Goal: Task Accomplishment & Management: Manage account settings

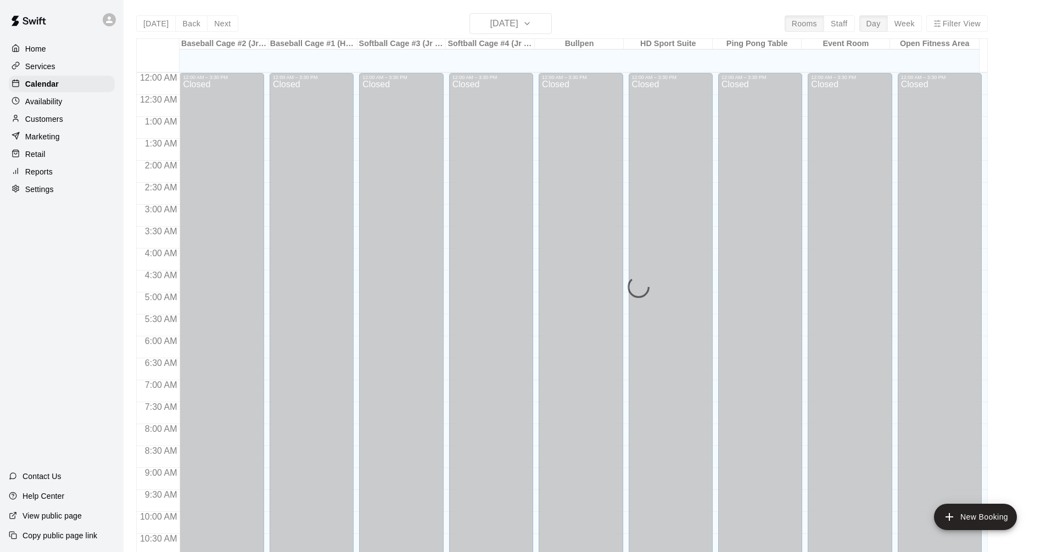
scroll to position [529, 0]
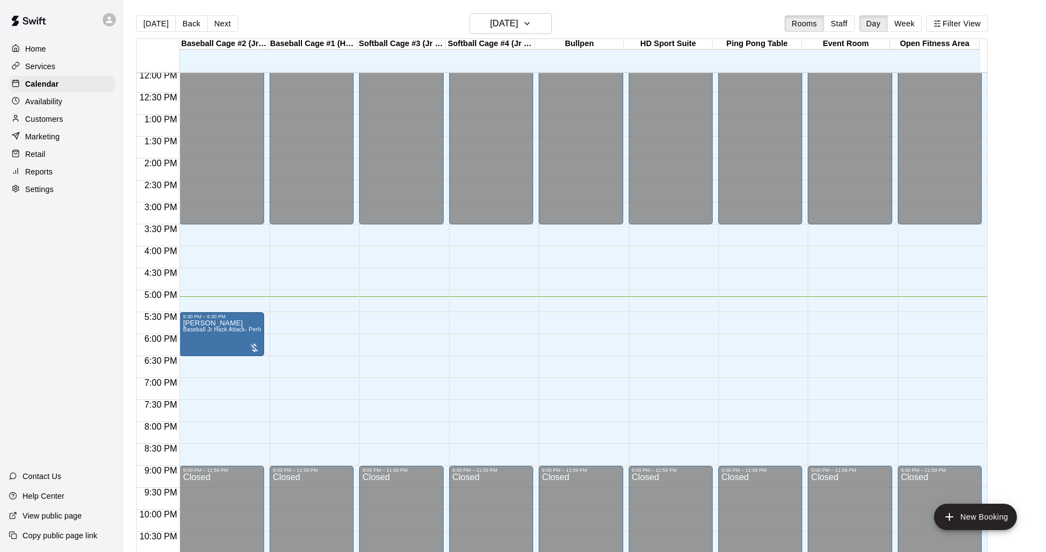
click at [51, 74] on div "Services" at bounding box center [62, 66] width 106 height 16
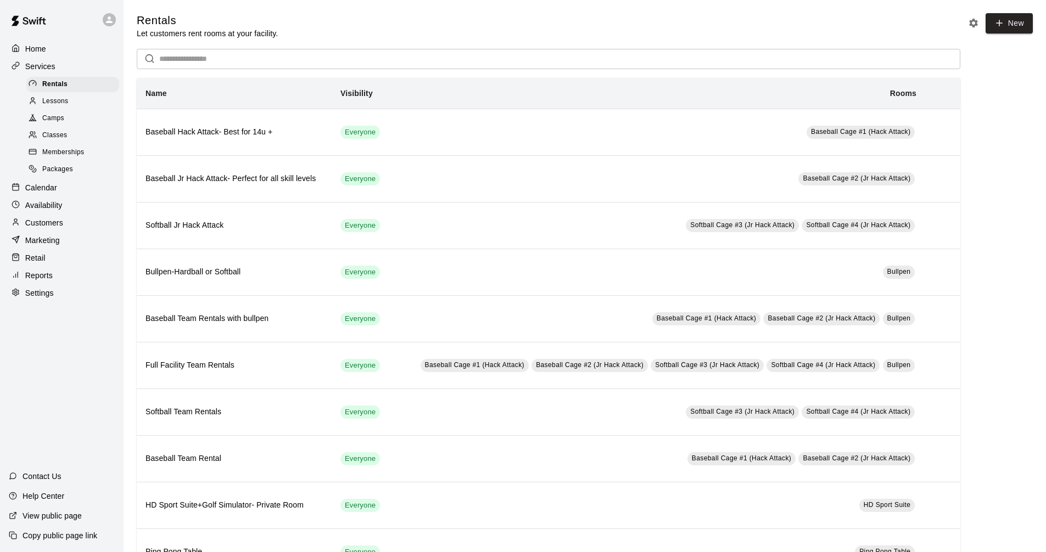
click at [66, 194] on div "Calendar" at bounding box center [62, 188] width 106 height 16
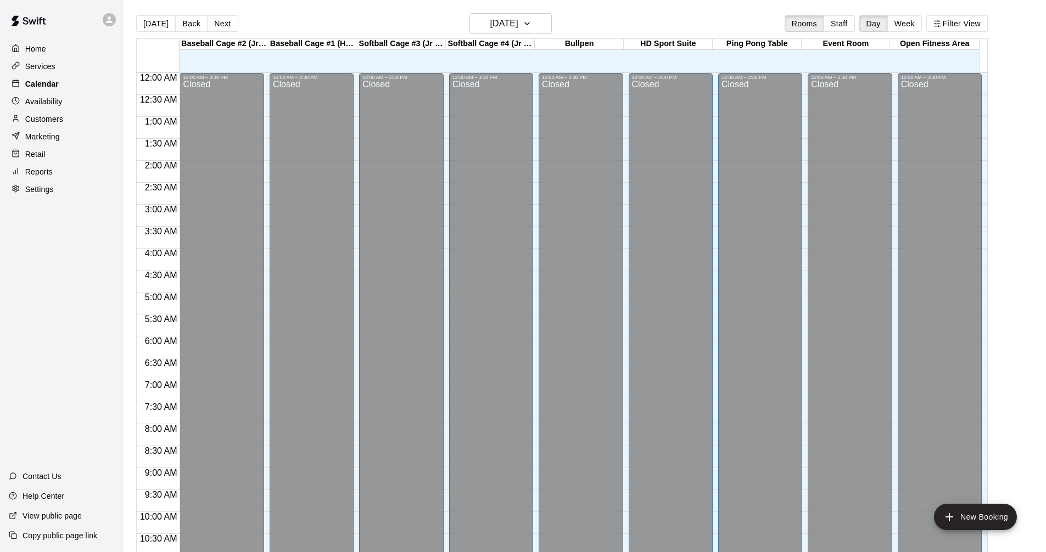
scroll to position [529, 0]
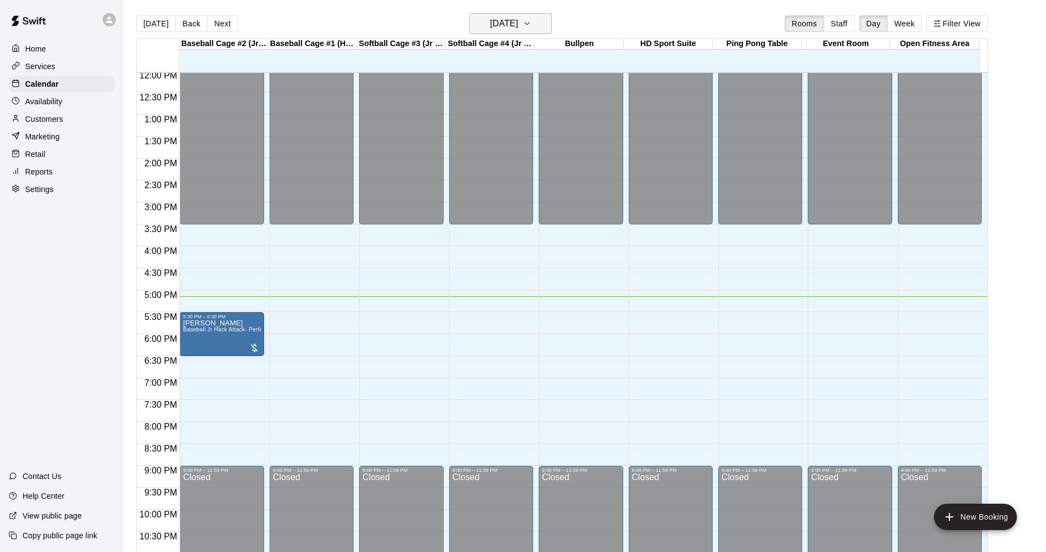
click at [512, 23] on h6 "[DATE]" at bounding box center [504, 23] width 28 height 15
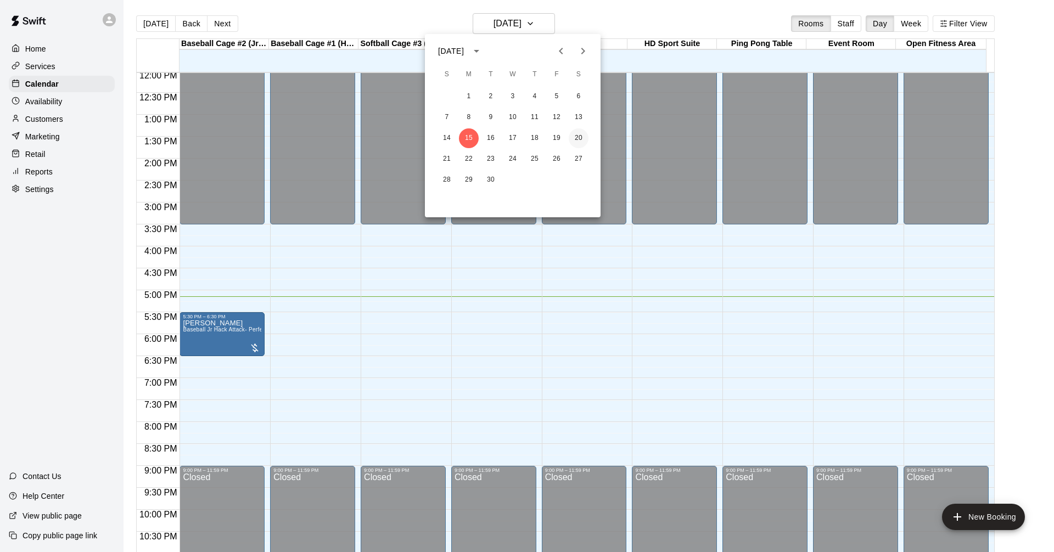
click at [575, 136] on button "20" at bounding box center [579, 138] width 20 height 20
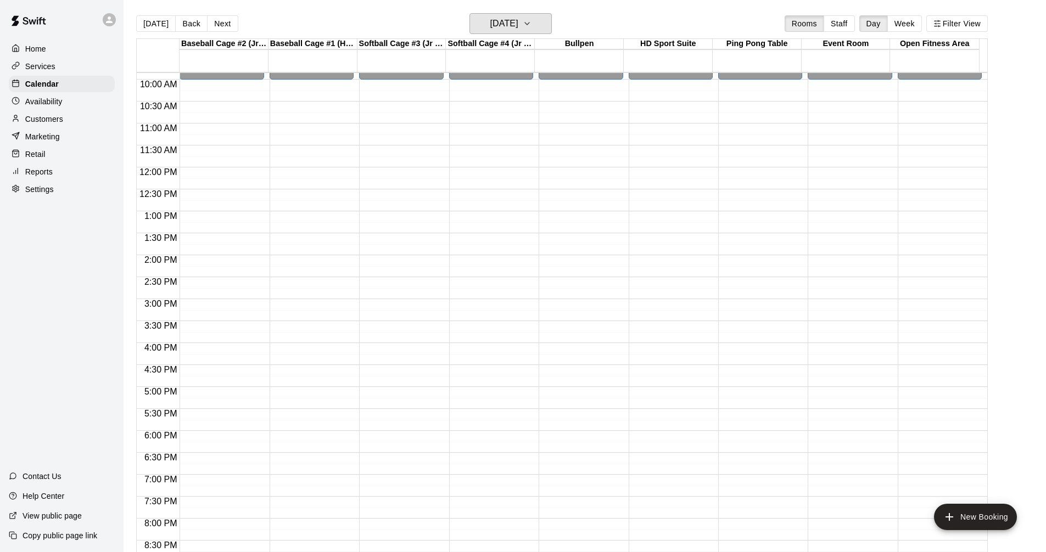
scroll to position [419, 0]
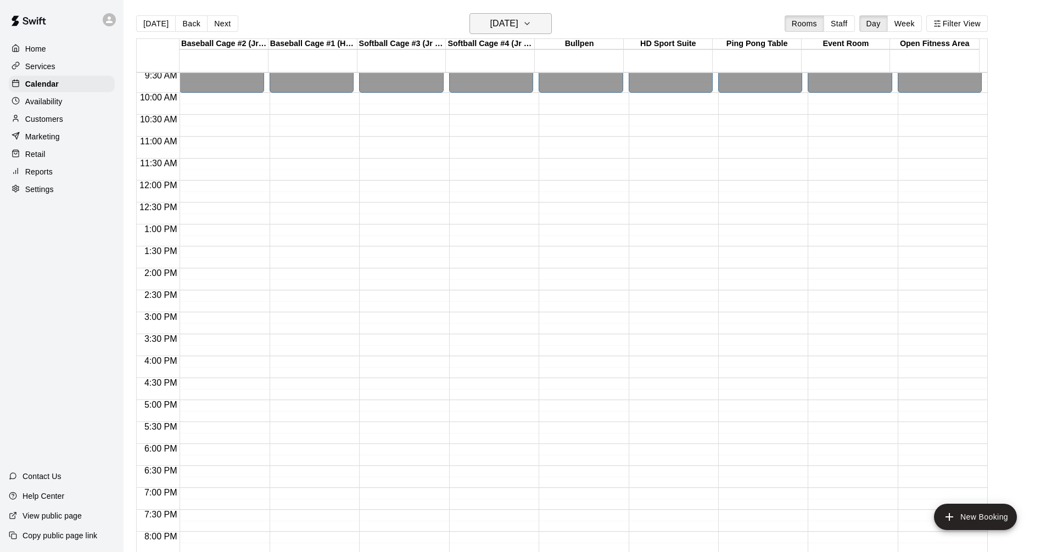
click at [518, 28] on h6 "[DATE]" at bounding box center [504, 23] width 28 height 15
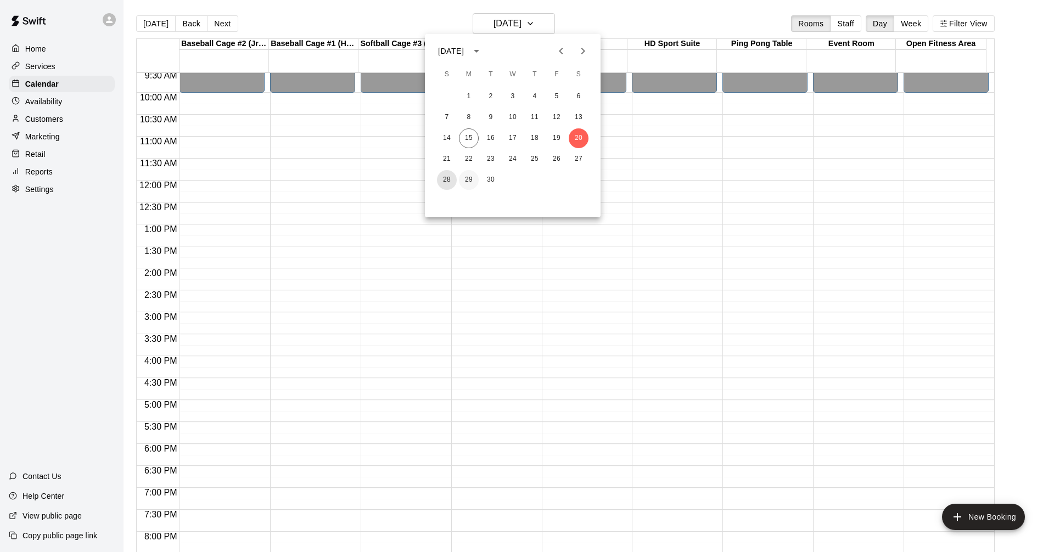
click at [442, 178] on button "28" at bounding box center [447, 180] width 20 height 20
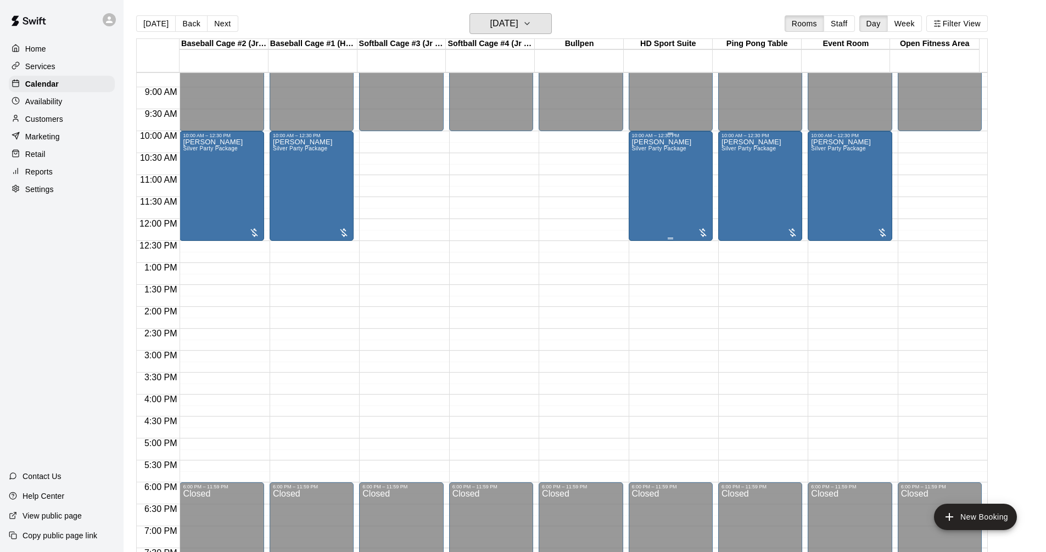
scroll to position [365, 0]
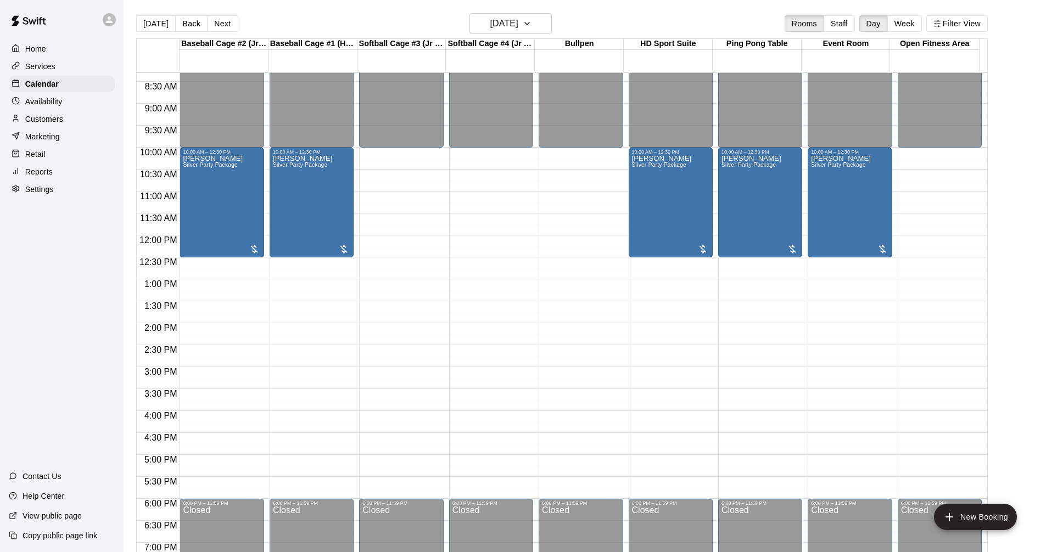
click at [524, 43] on div "Softball Cage #4 (Jr Hack Attack)" at bounding box center [490, 44] width 89 height 10
click at [531, 25] on icon "button" at bounding box center [527, 23] width 9 height 13
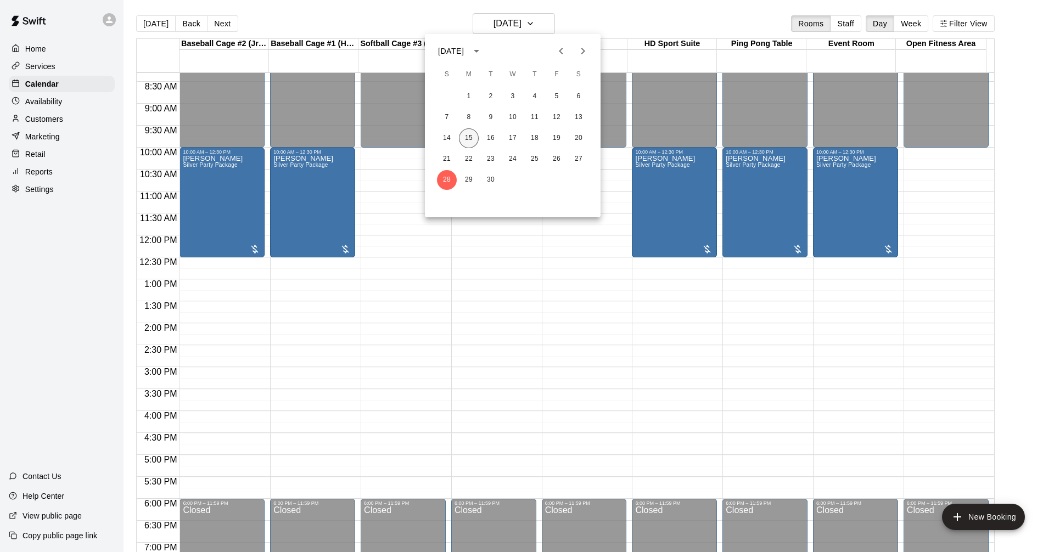
click at [469, 132] on button "15" at bounding box center [469, 138] width 20 height 20
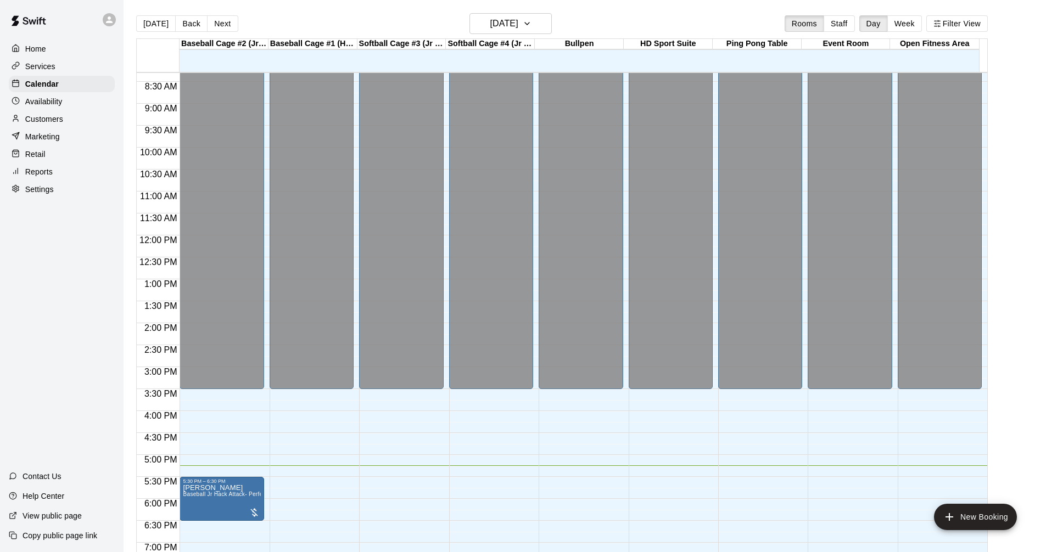
click at [68, 69] on div "Services" at bounding box center [62, 66] width 106 height 16
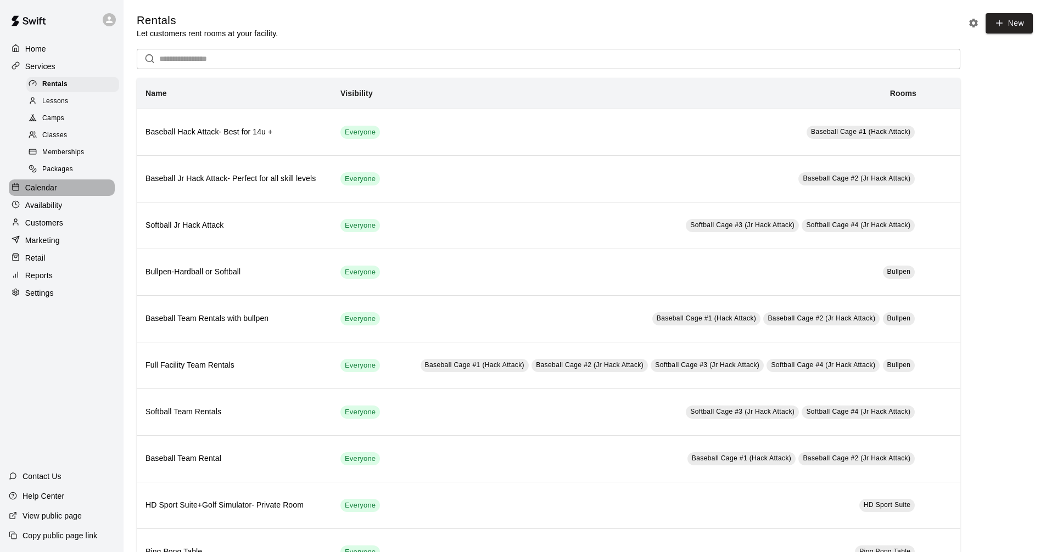
click at [71, 196] on div "Calendar" at bounding box center [62, 188] width 106 height 16
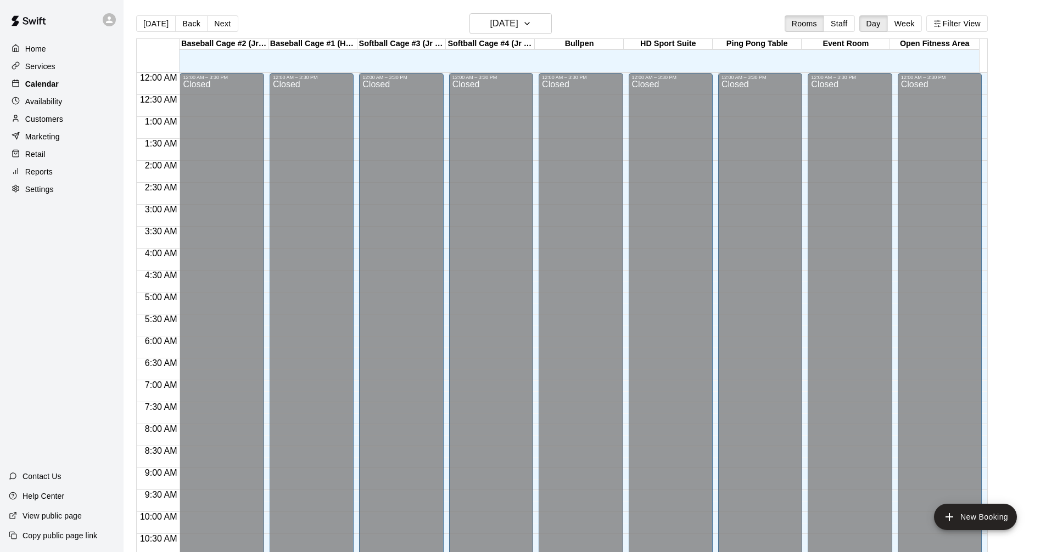
scroll to position [563, 0]
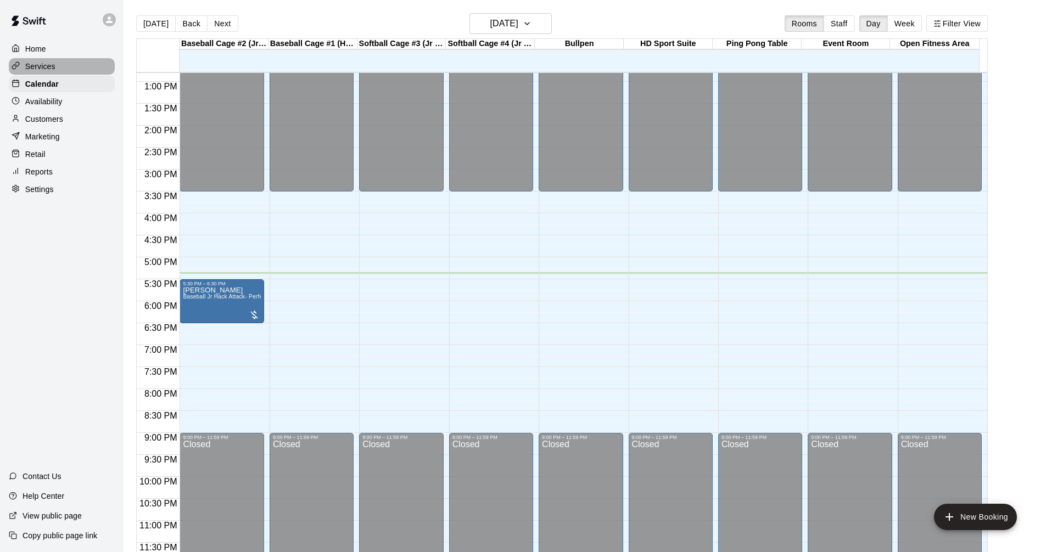
click at [74, 70] on div "Services" at bounding box center [62, 66] width 106 height 16
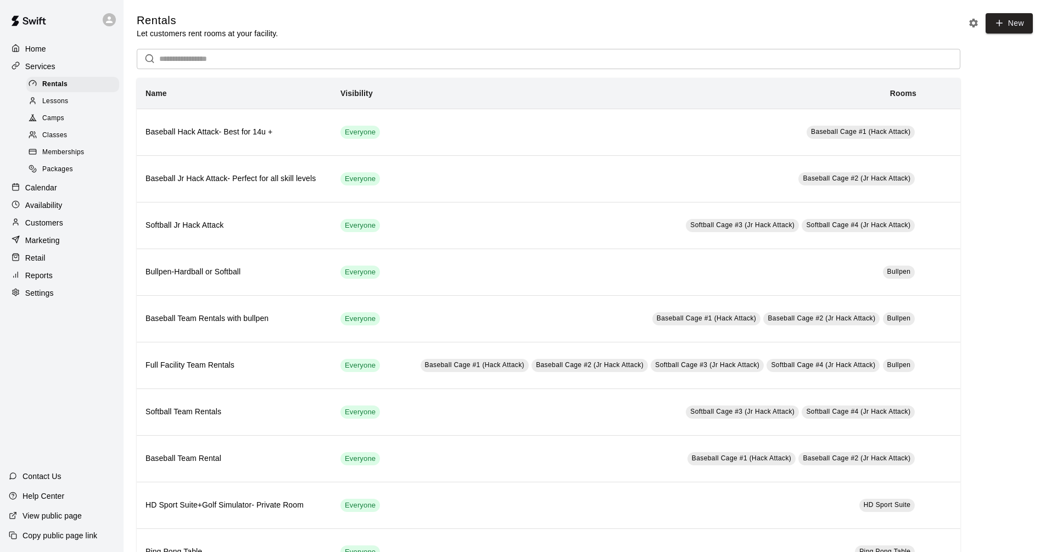
click at [44, 186] on div "Calendar" at bounding box center [62, 188] width 106 height 16
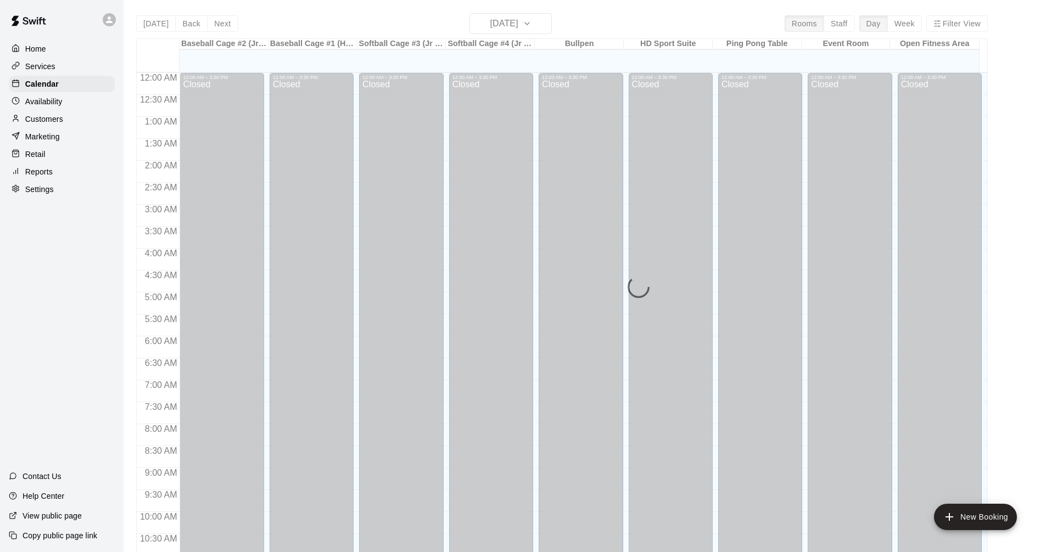
scroll to position [529, 0]
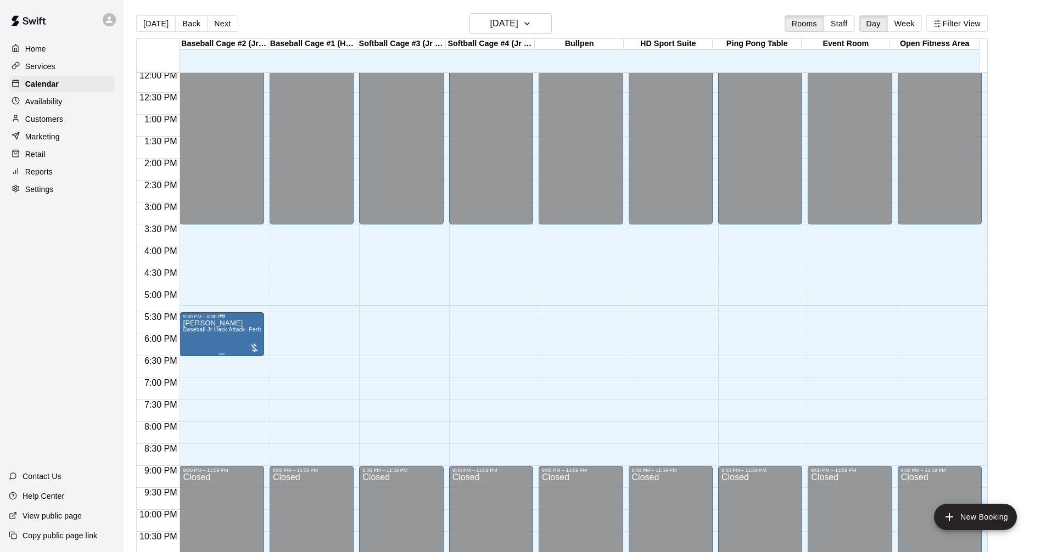
click at [231, 329] on span "Baseball Jr Hack Attack- Perfect for all skill levels" at bounding box center [248, 330] width 130 height 6
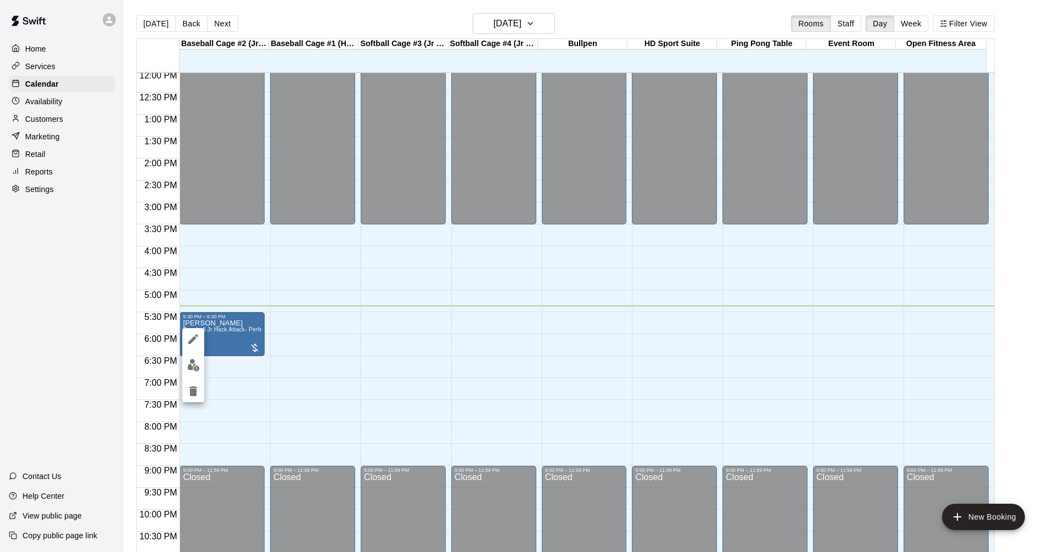
click at [197, 365] on img "edit" at bounding box center [193, 365] width 13 height 13
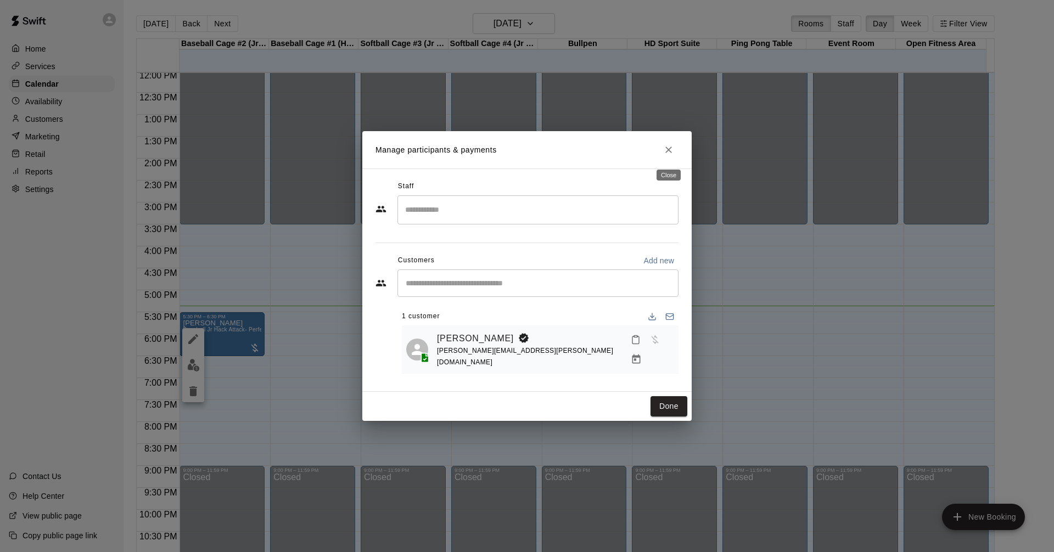
click at [670, 153] on icon "Close" at bounding box center [668, 150] width 7 height 7
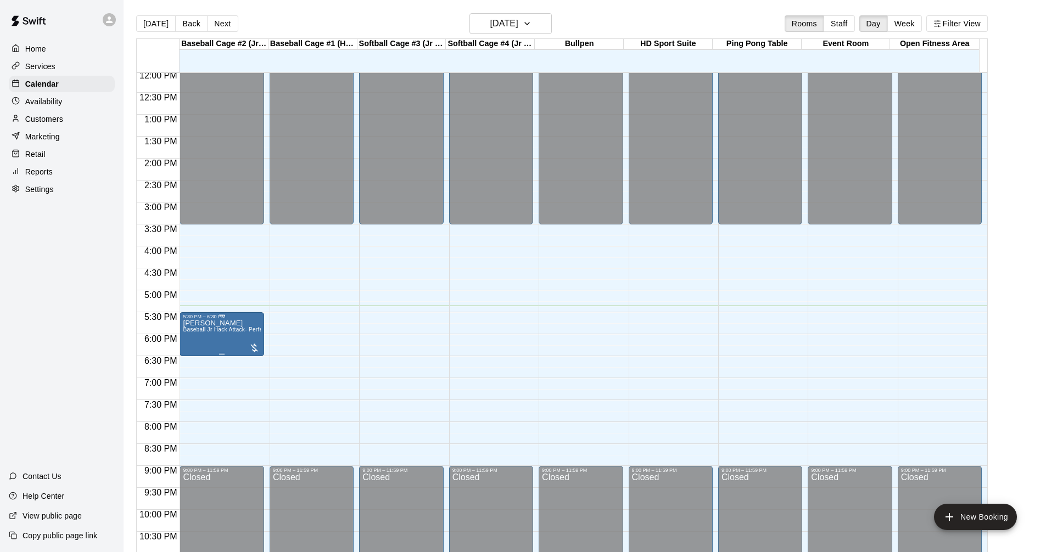
click at [232, 333] on span "Baseball Jr Hack Attack- Perfect for all skill levels" at bounding box center [248, 330] width 130 height 6
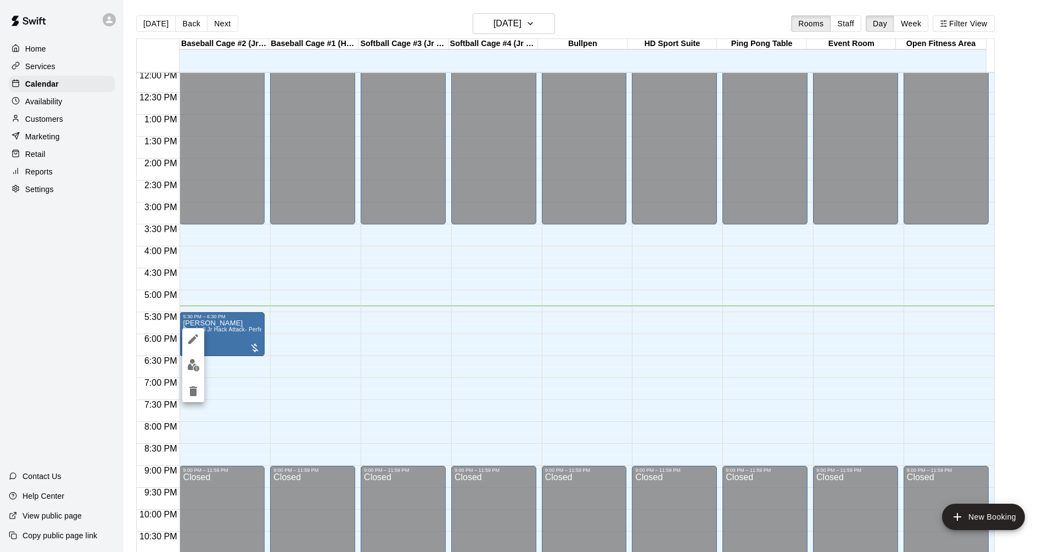
click at [47, 347] on div at bounding box center [527, 276] width 1054 height 552
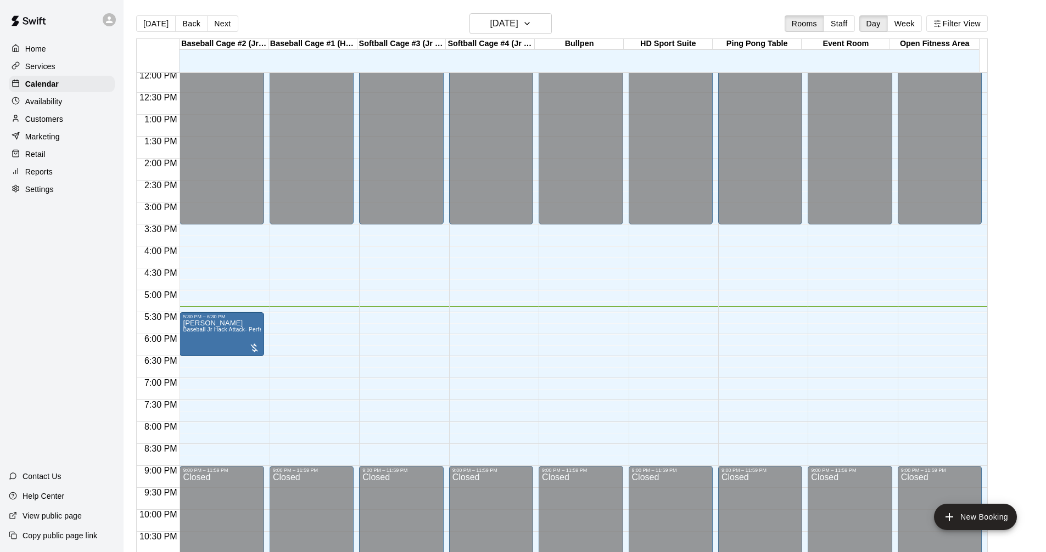
click at [1034, 225] on main "[DATE] Back [DATE][DATE] Rooms Staff Day Week Filter View Baseball Cage #2 (Jr …" at bounding box center [585, 289] width 914 height 552
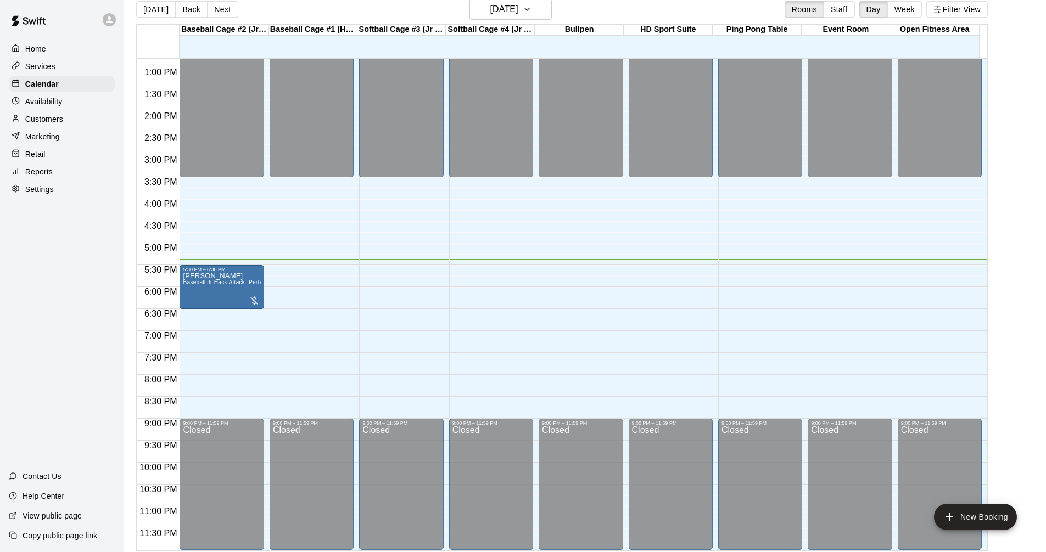
scroll to position [18, 0]
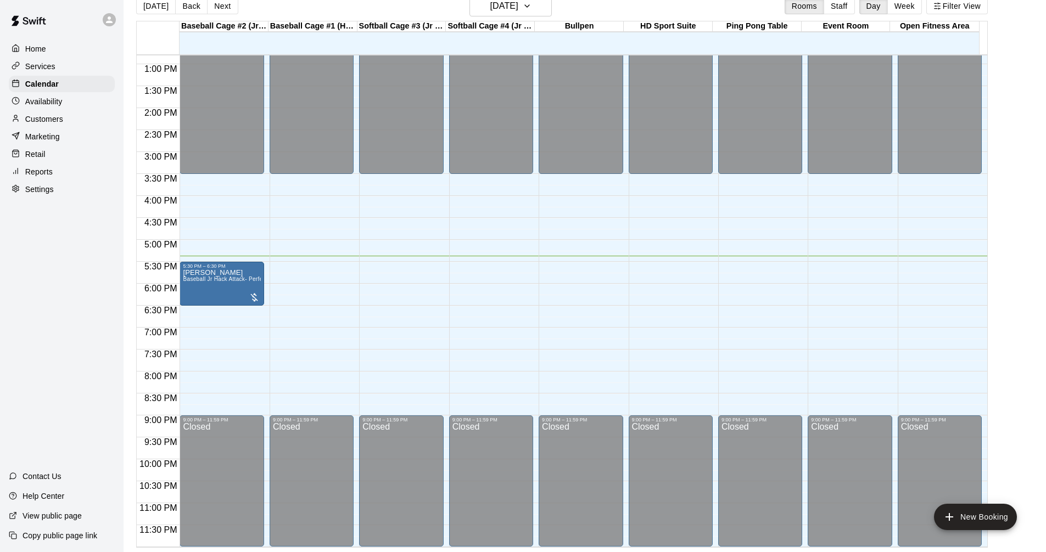
click at [1030, 222] on main "[DATE] Back [DATE][DATE] Rooms Staff Day Week Filter View Baseball Cage #2 (Jr …" at bounding box center [585, 272] width 914 height 552
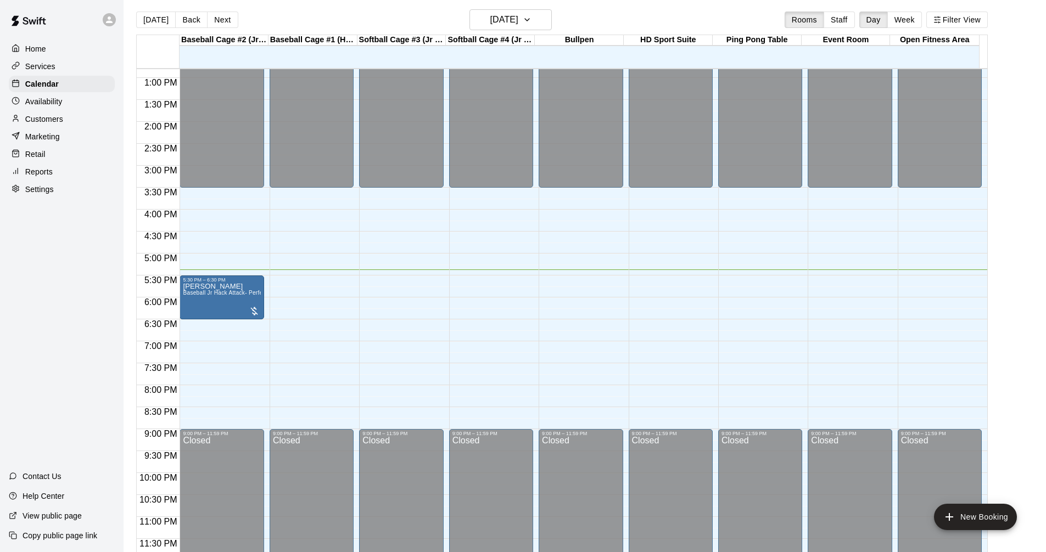
scroll to position [0, 0]
